Goal: Task Accomplishment & Management: Manage account settings

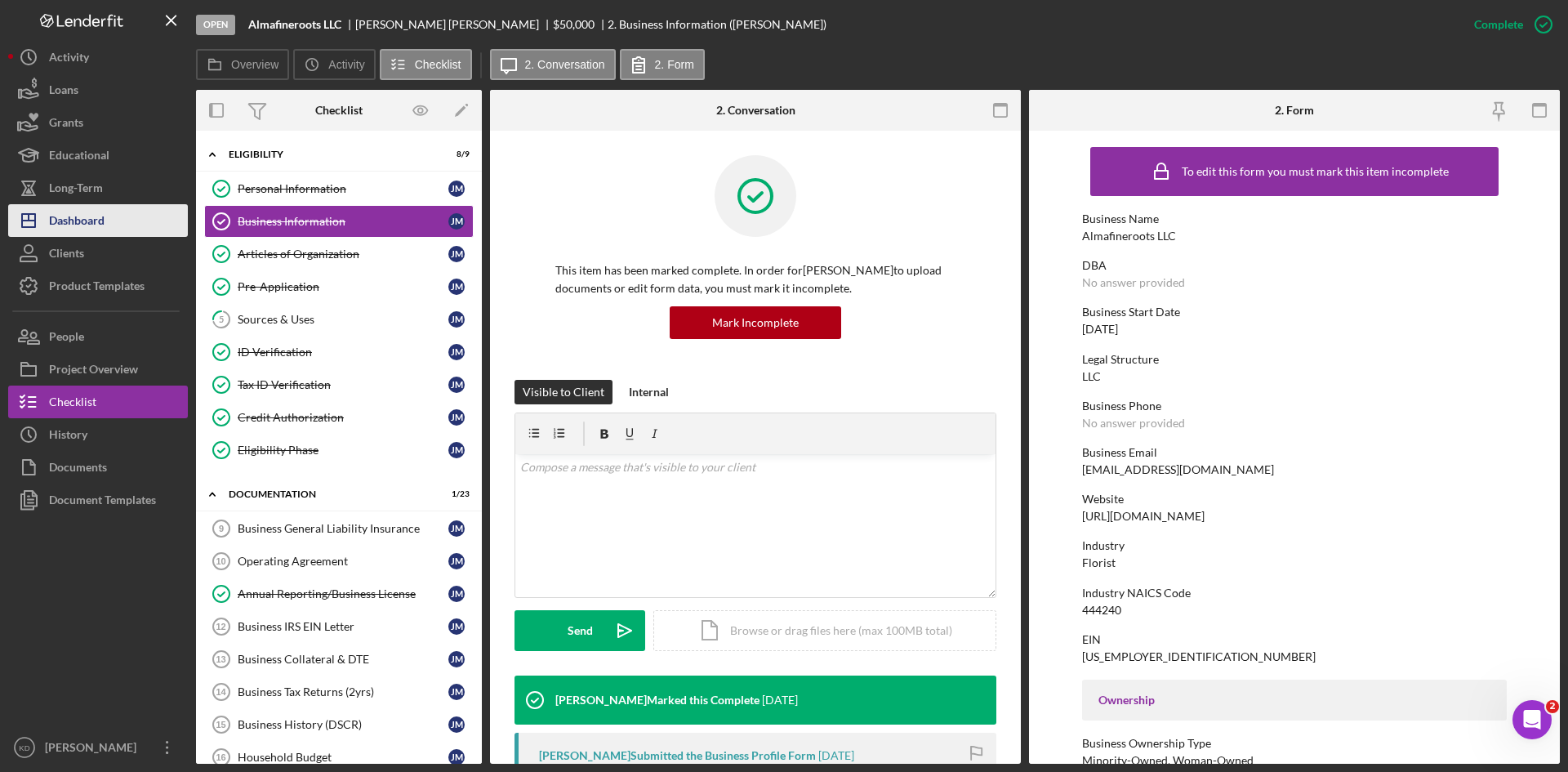
drag, startPoint x: 0, startPoint y: 0, endPoint x: 92, endPoint y: 220, distance: 238.5
click at [92, 220] on div "Dashboard" at bounding box center [77, 223] width 55 height 37
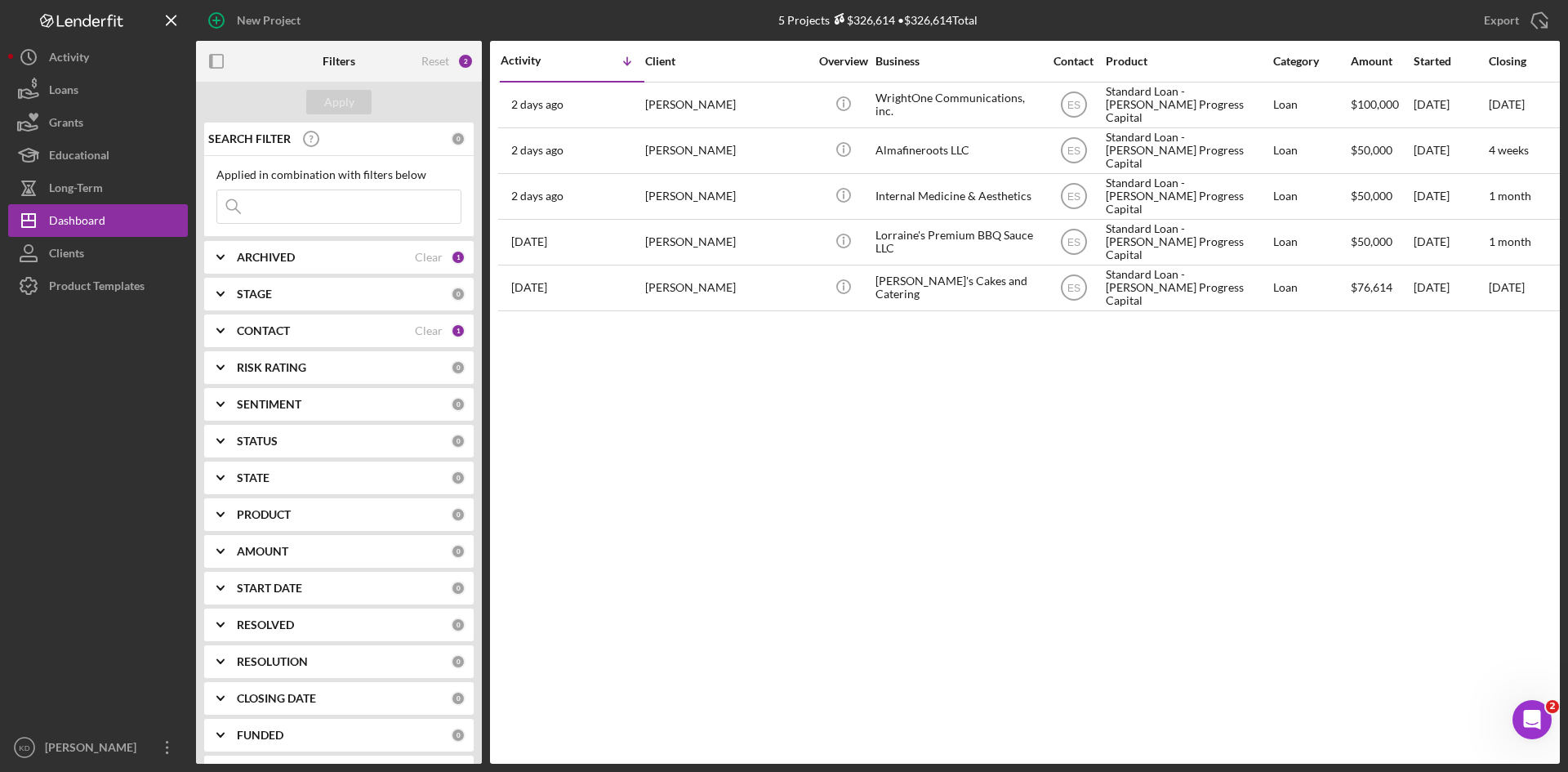
click at [221, 336] on icon "Icon/Expander" at bounding box center [220, 330] width 41 height 41
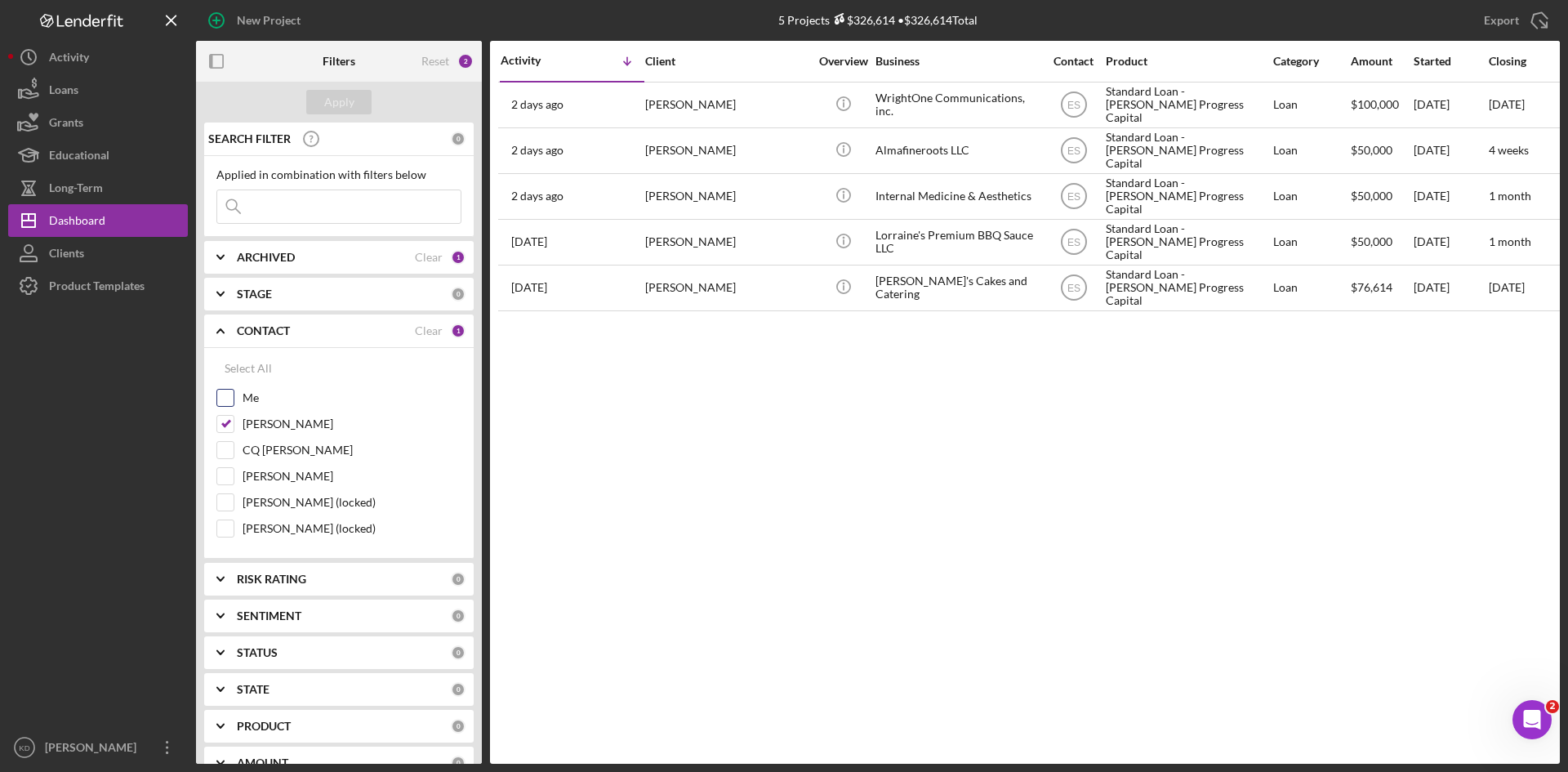
click at [225, 402] on input "Me" at bounding box center [224, 397] width 16 height 16
checkbox input "true"
click at [328, 108] on div "Apply" at bounding box center [340, 102] width 30 height 24
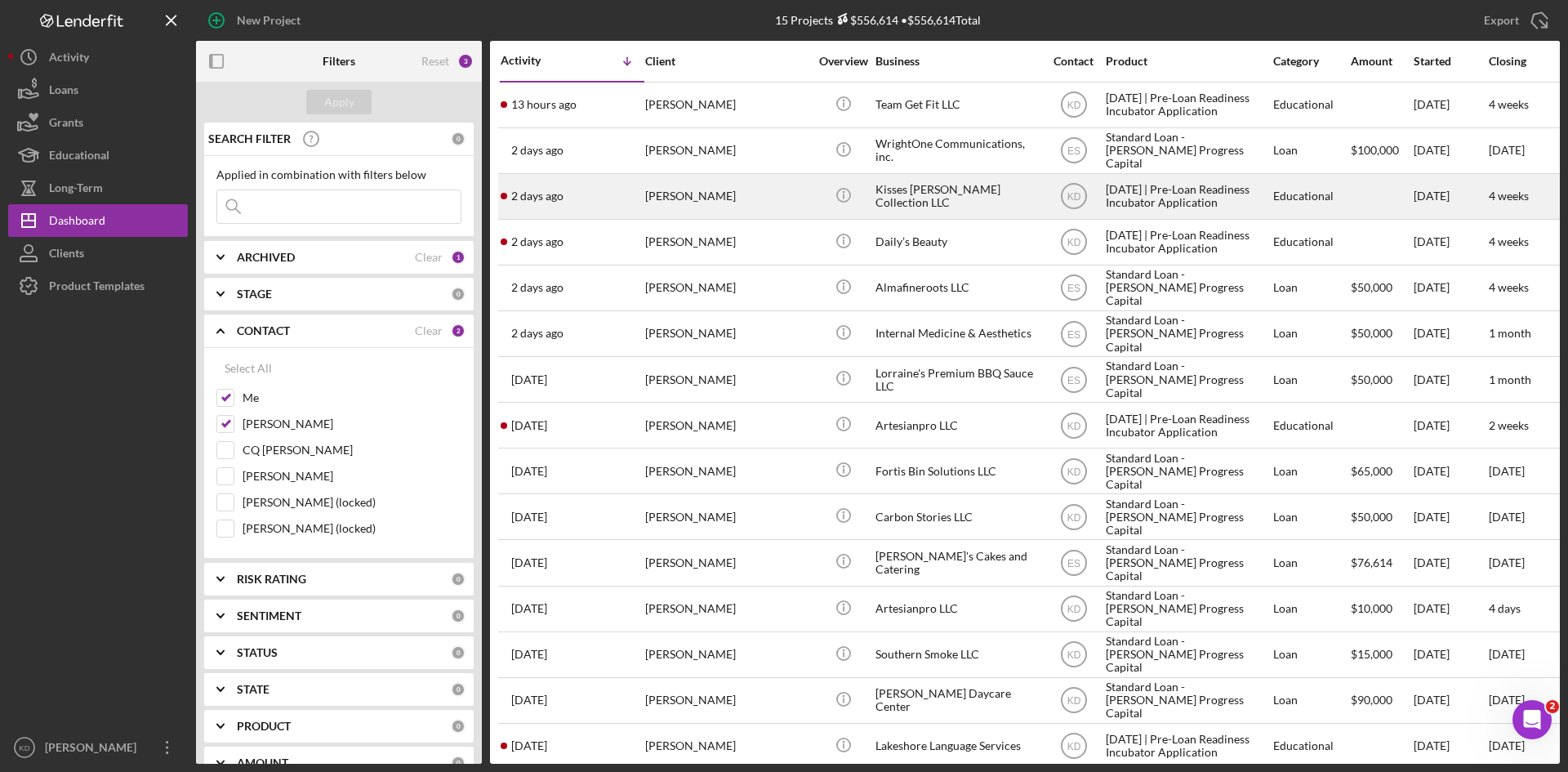
scroll to position [26, 0]
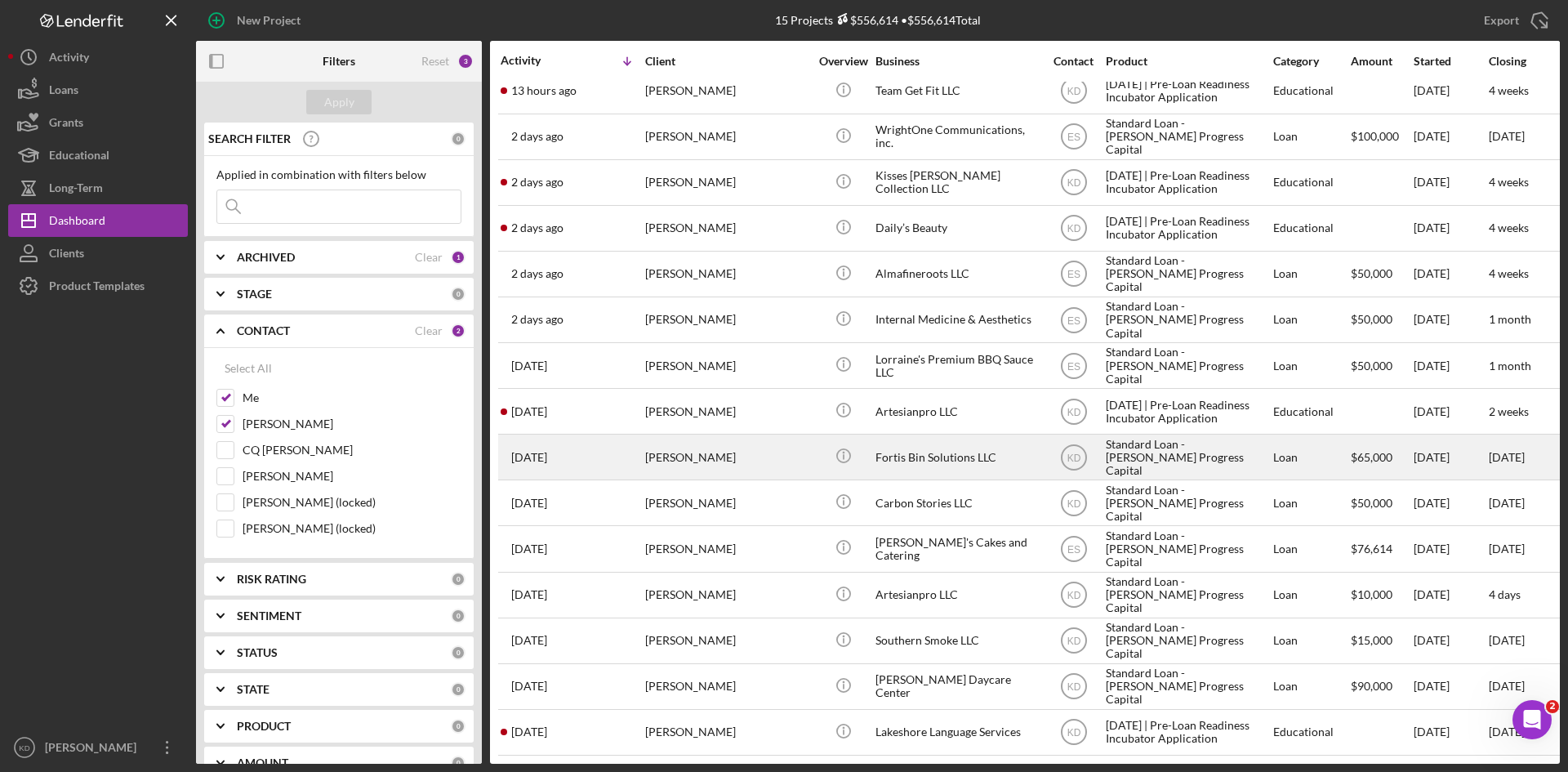
click at [753, 442] on div "[PERSON_NAME]" at bounding box center [726, 457] width 163 height 43
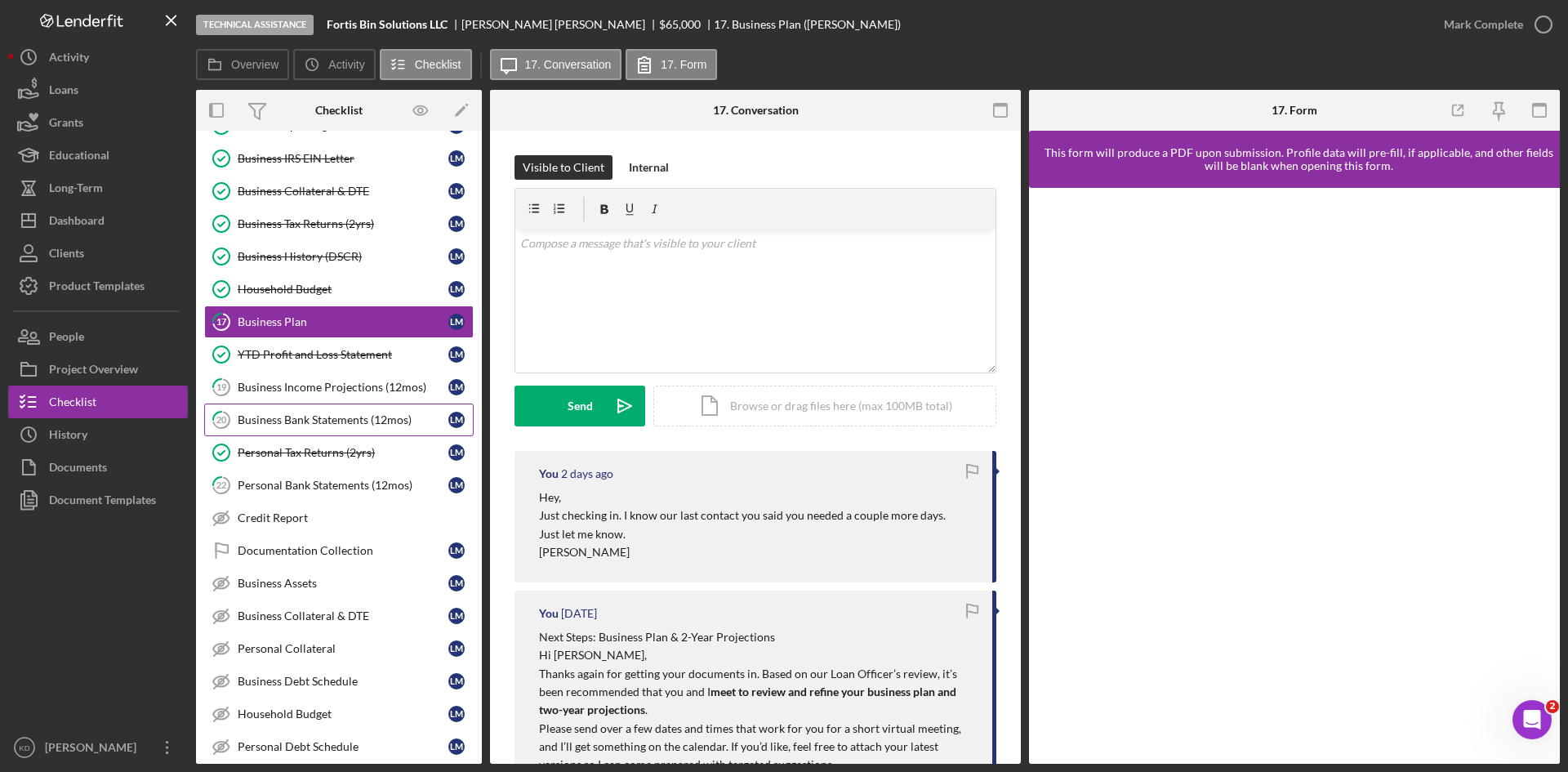
scroll to position [203, 0]
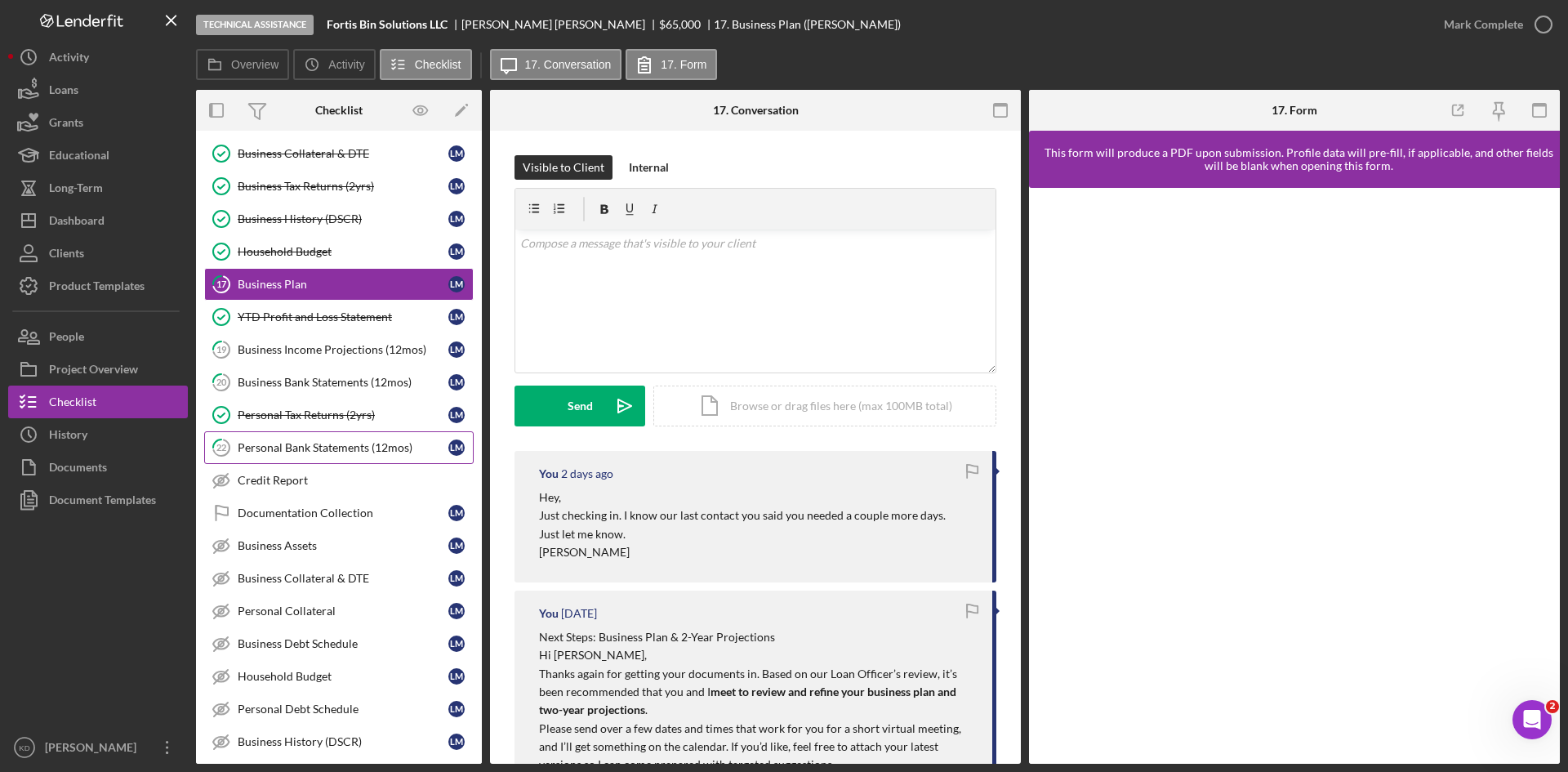
click at [289, 458] on link "22 Personal Bank Statements (12mos) [PERSON_NAME]" at bounding box center [339, 447] width 270 height 33
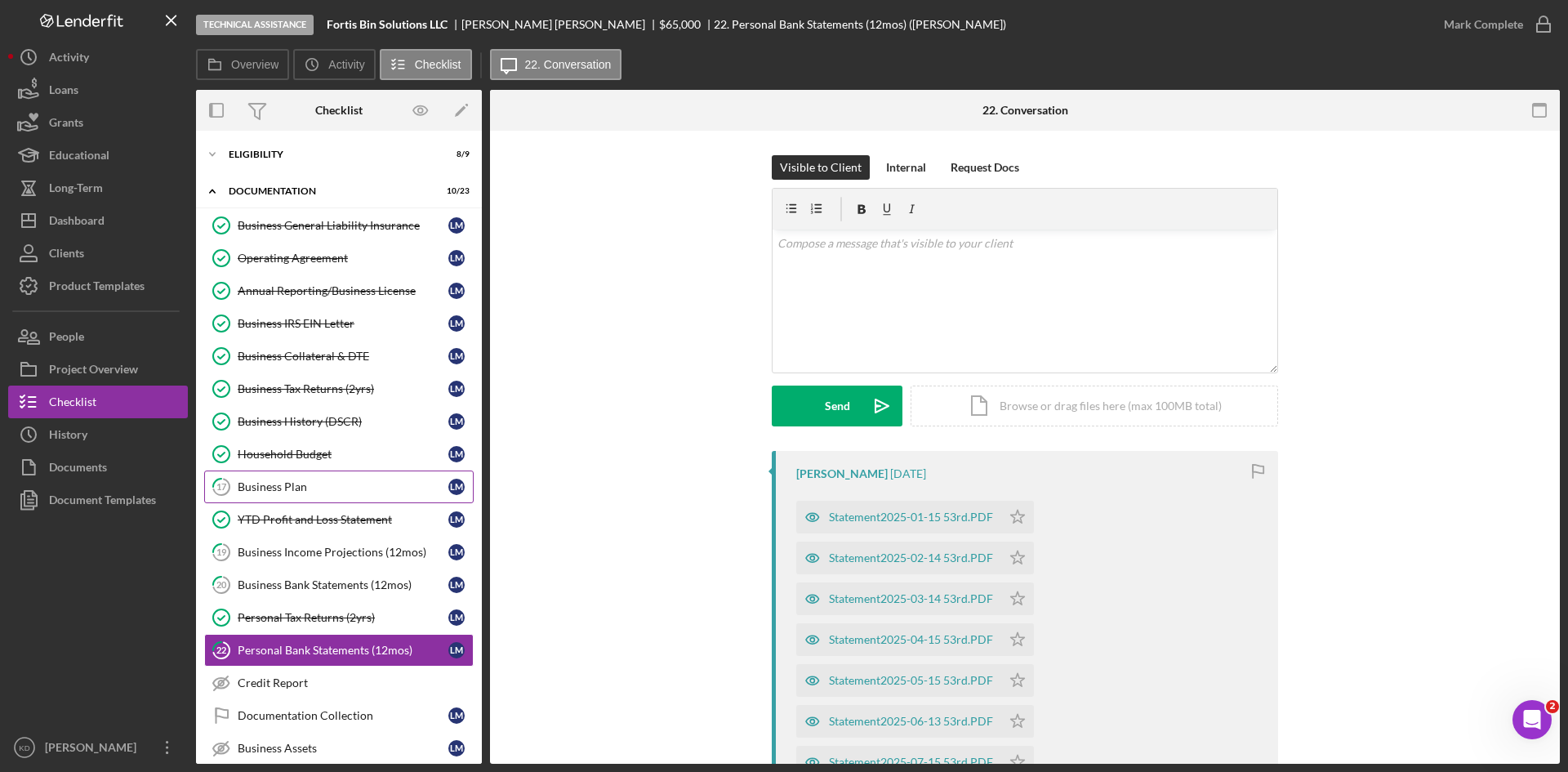
click at [304, 480] on div "Business Plan" at bounding box center [343, 487] width 211 height 13
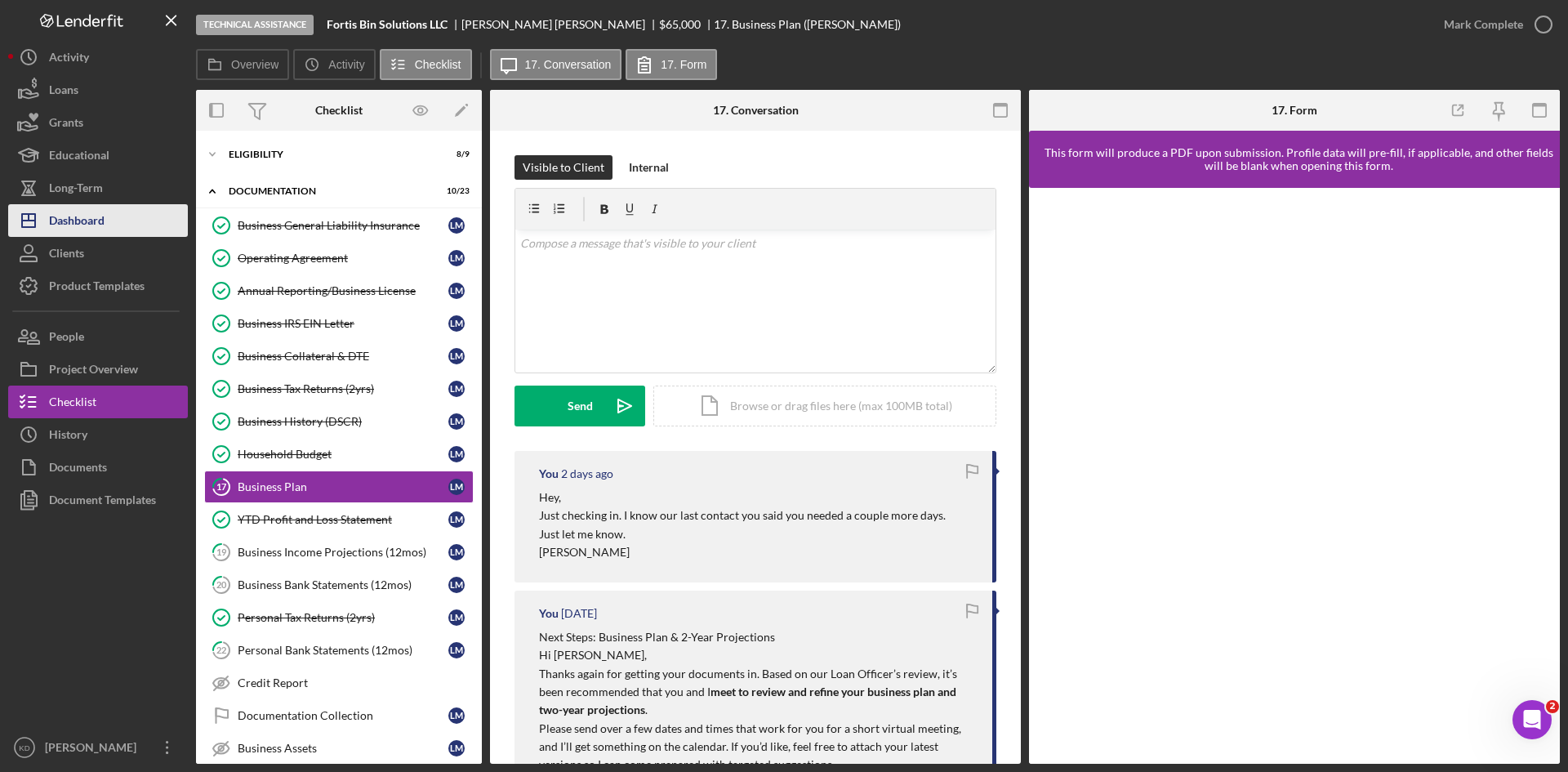
click at [121, 212] on button "Icon/Dashboard Dashboard" at bounding box center [98, 220] width 180 height 33
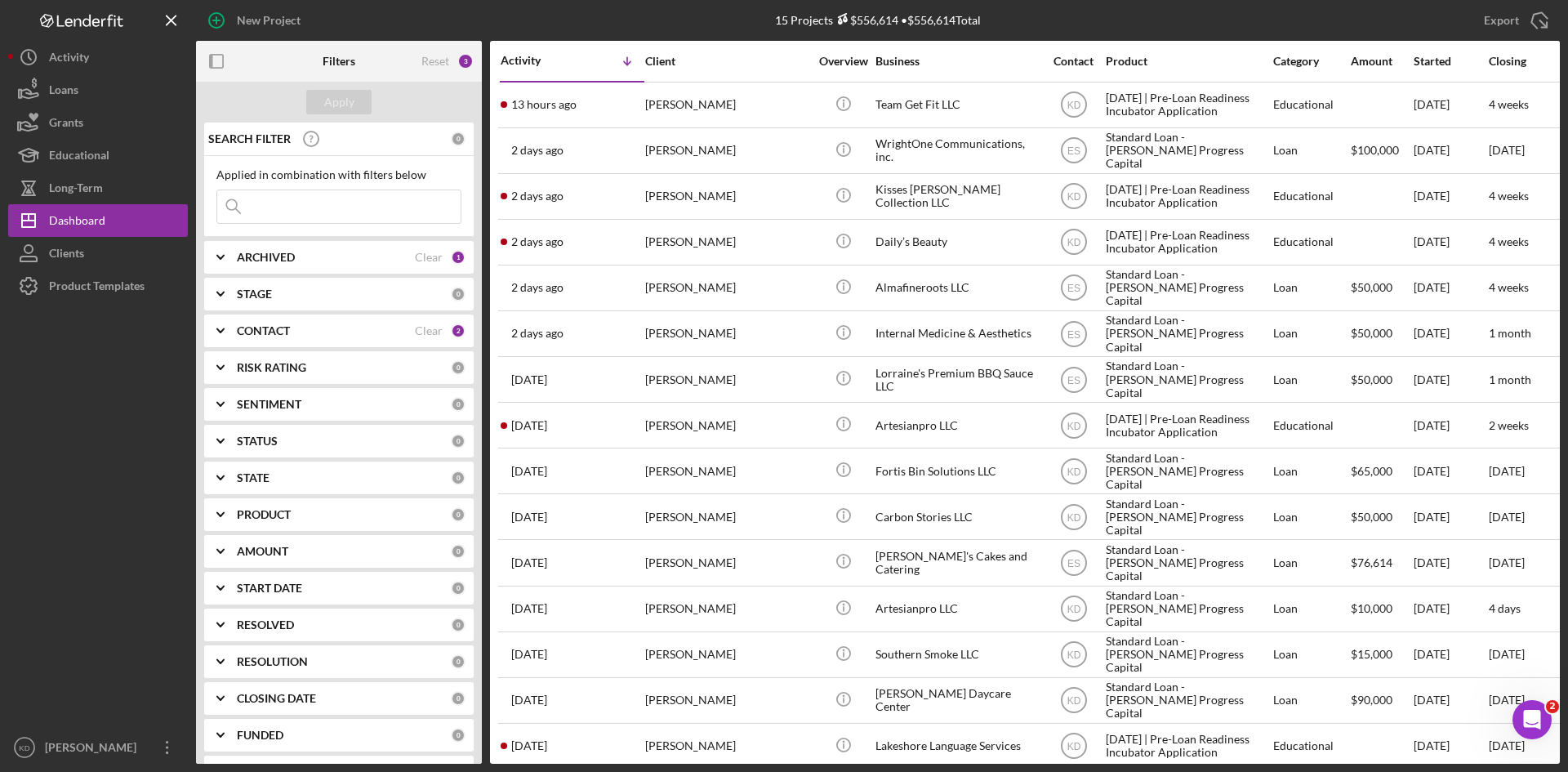
click at [285, 341] on div "CONTACT Clear 2" at bounding box center [351, 330] width 229 height 33
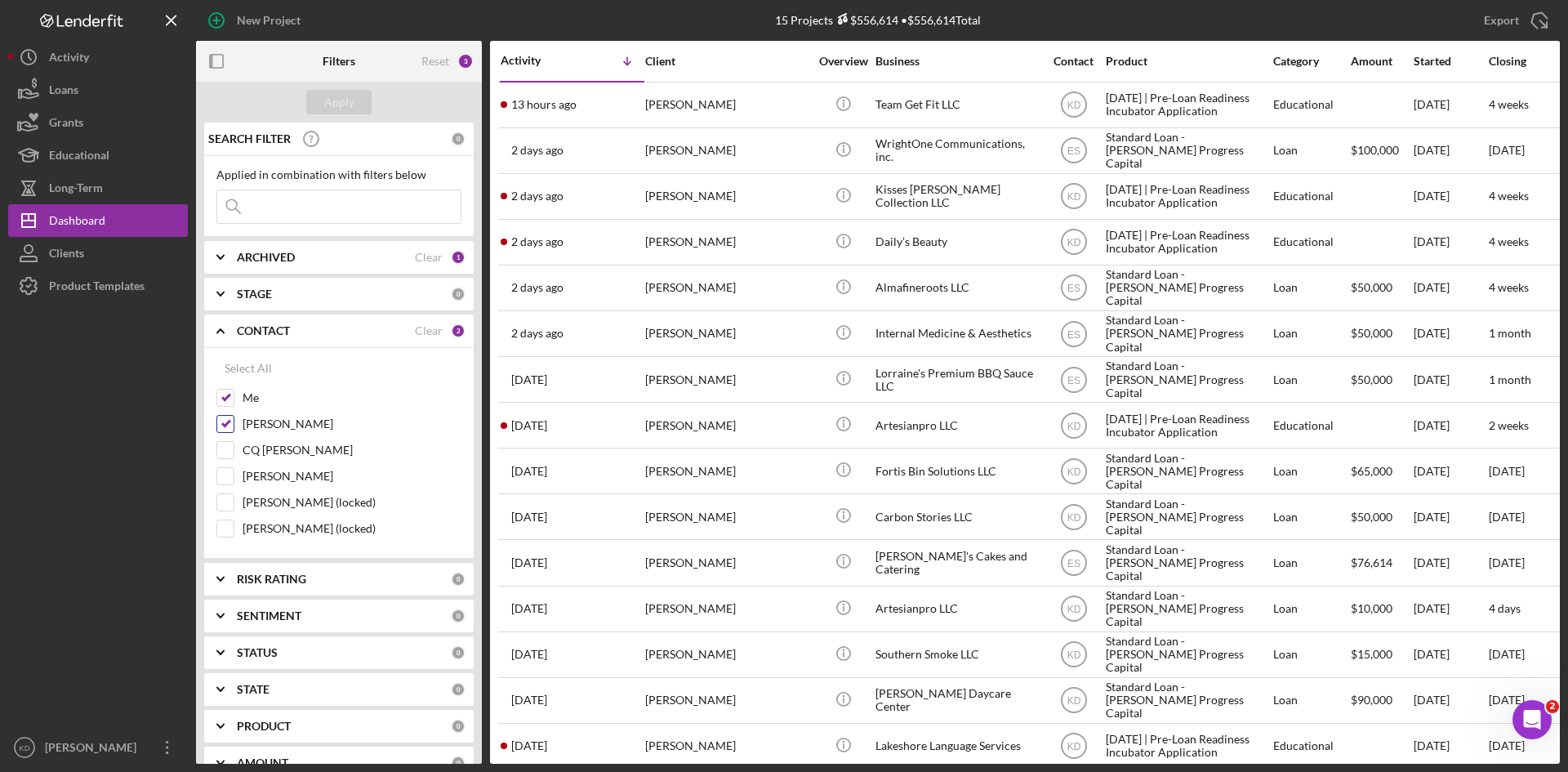
click at [225, 423] on input "[PERSON_NAME]" at bounding box center [224, 423] width 16 height 16
checkbox input "false"
click at [352, 94] on div "Apply" at bounding box center [340, 102] width 30 height 24
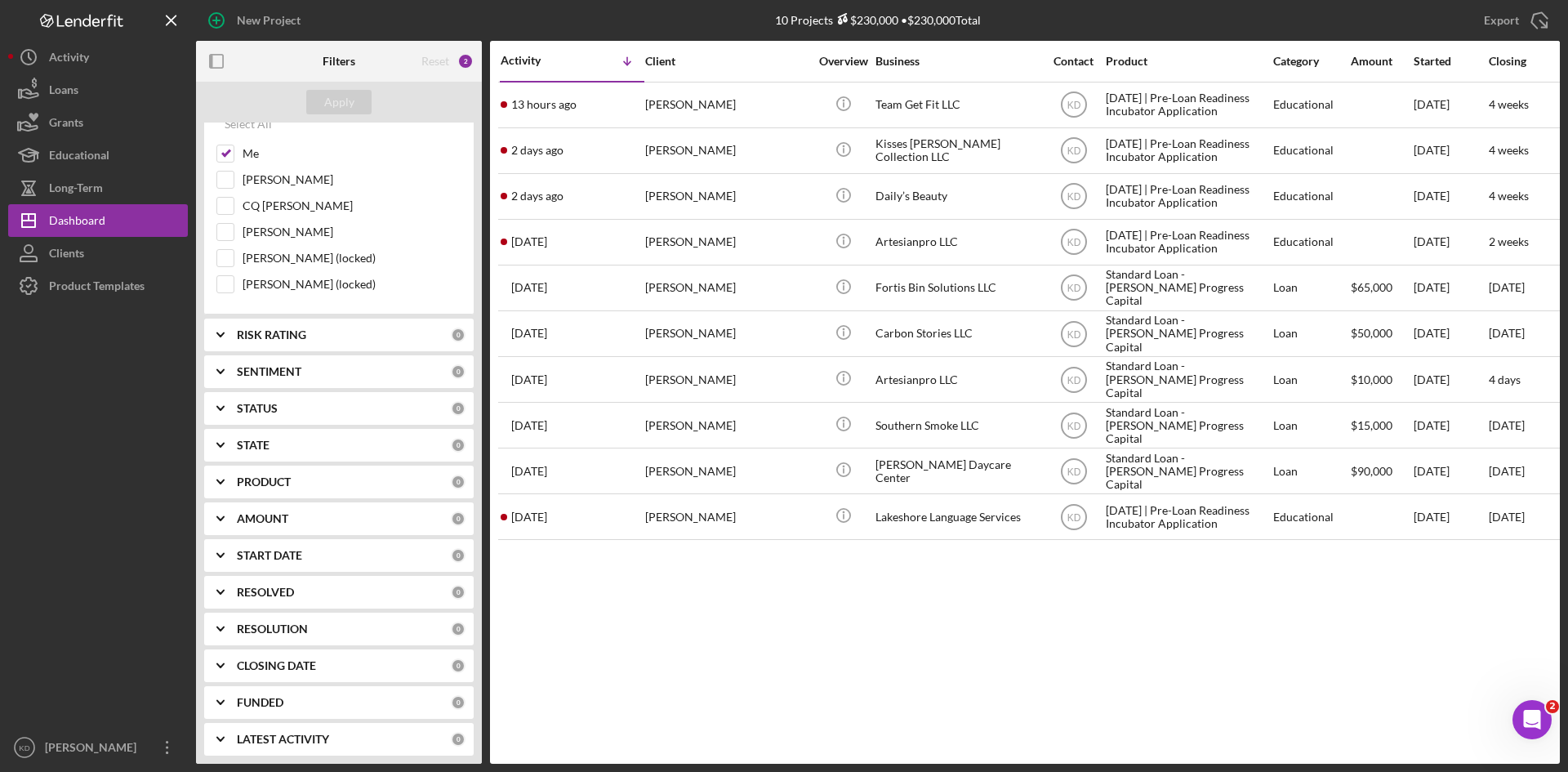
scroll to position [245, 0]
click at [246, 481] on b "PRODUCT" at bounding box center [264, 481] width 54 height 13
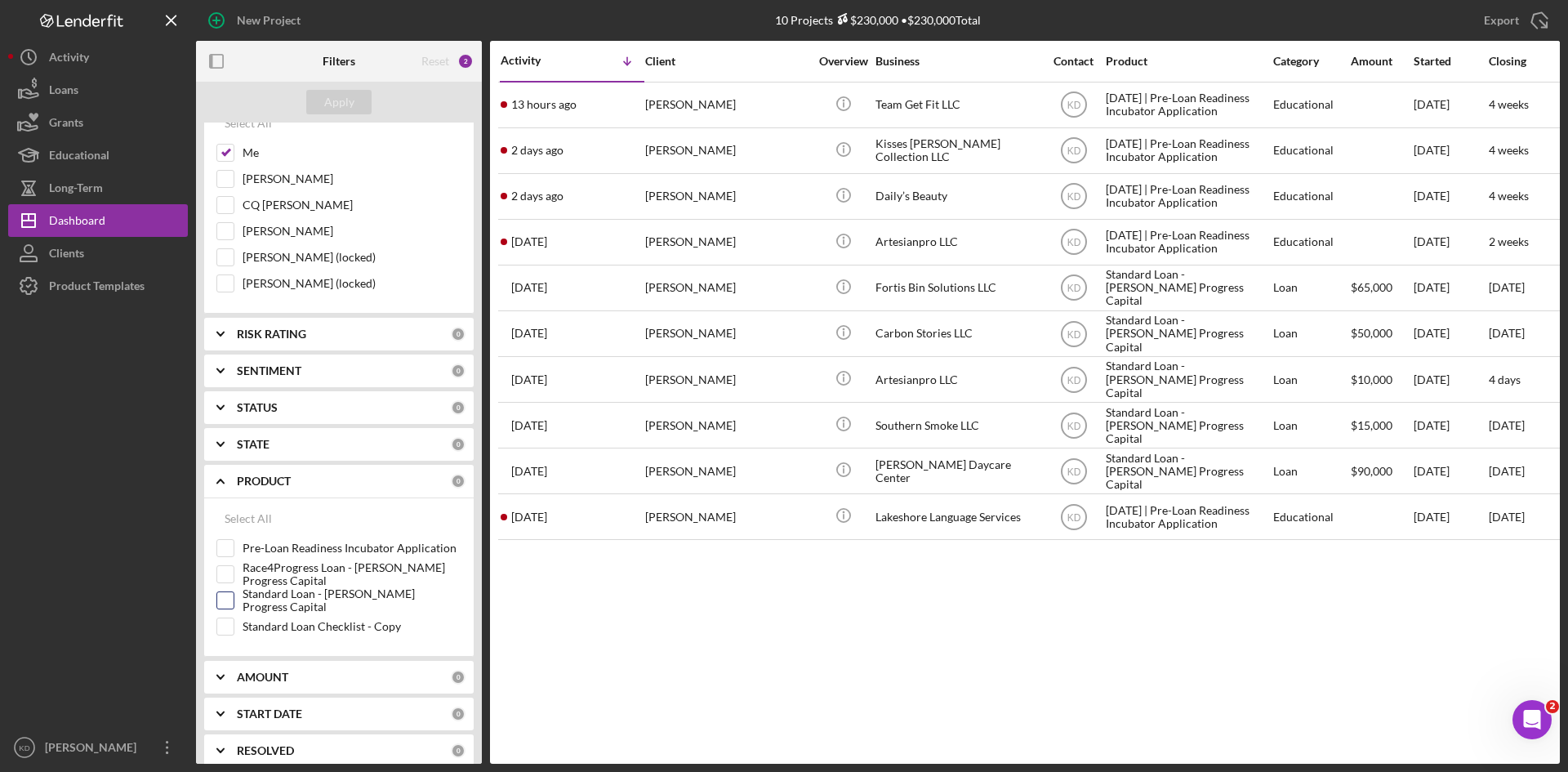
click at [224, 605] on input "Standard Loan - [PERSON_NAME] Progress Capital" at bounding box center [224, 600] width 16 height 16
checkbox input "true"
click at [349, 99] on div "Apply" at bounding box center [340, 102] width 30 height 24
